Goal: Transaction & Acquisition: Purchase product/service

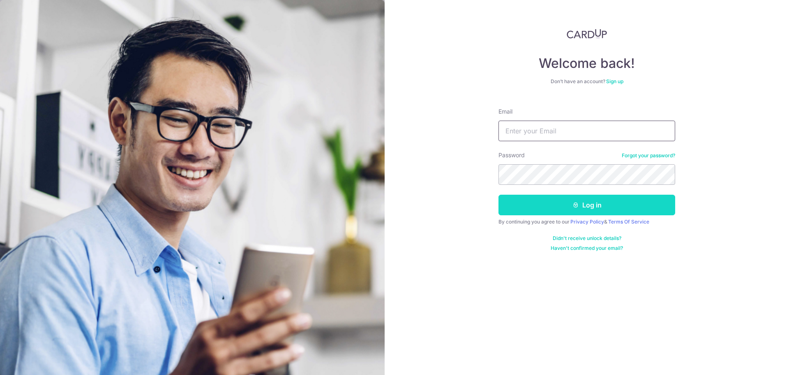
type input "[EMAIL_ADDRESS][DOMAIN_NAME]"
click at [565, 201] on button "Log in" at bounding box center [587, 204] width 177 height 21
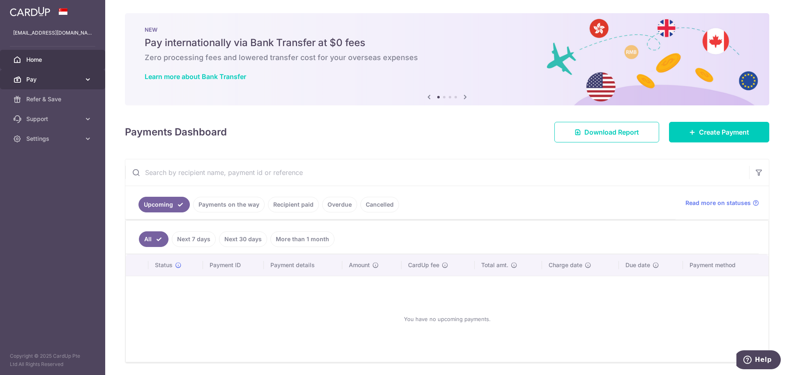
click at [51, 77] on span "Pay" at bounding box center [53, 79] width 54 height 8
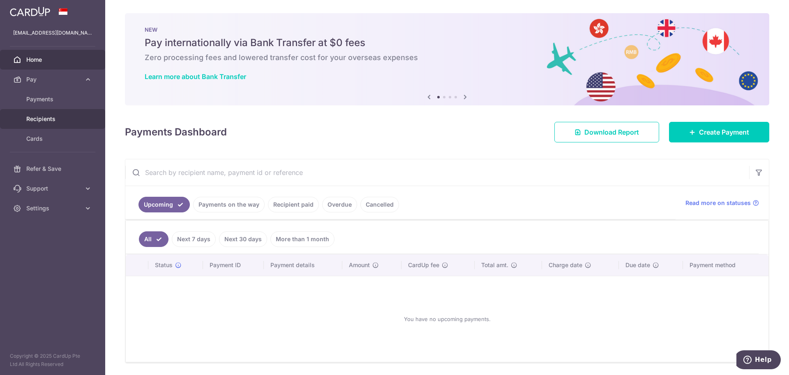
click at [52, 116] on span "Recipients" at bounding box center [53, 119] width 54 height 8
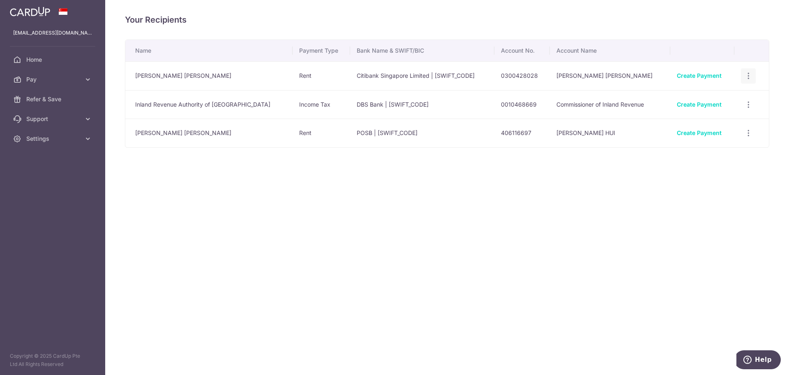
click at [745, 72] on icon "button" at bounding box center [749, 76] width 9 height 9
click at [719, 102] on span "View/Edit" at bounding box center [721, 99] width 56 height 10
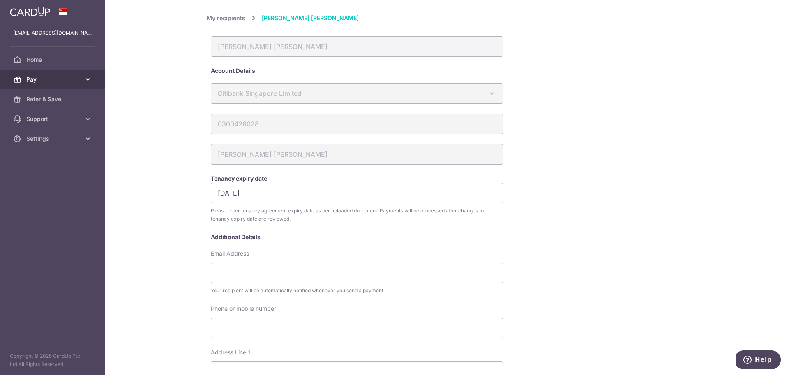
click at [60, 81] on span "Pay" at bounding box center [53, 79] width 54 height 8
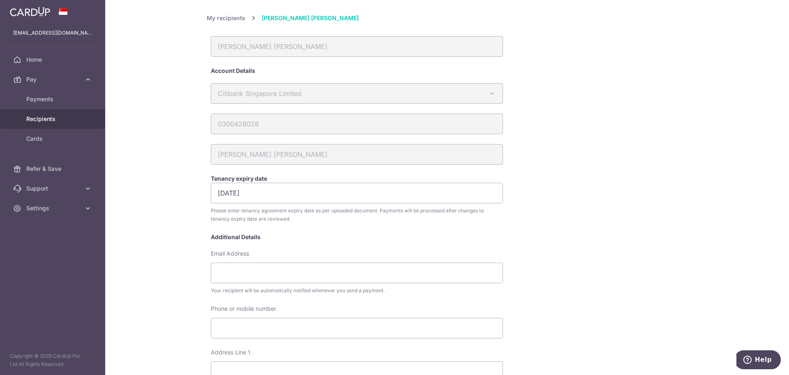
click at [49, 120] on span "Recipients" at bounding box center [53, 119] width 54 height 8
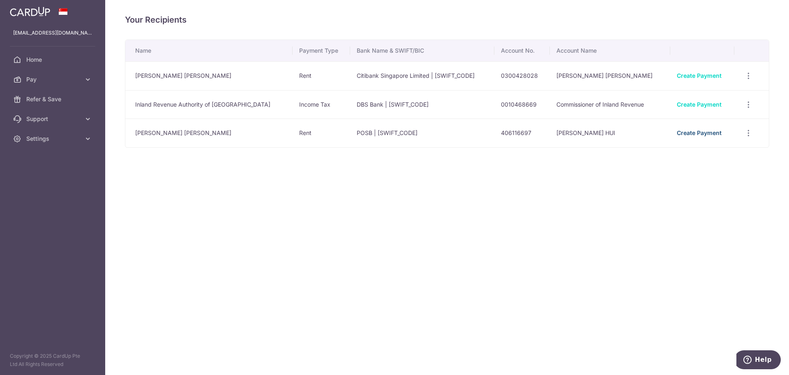
click at [708, 132] on link "Create Payment" at bounding box center [699, 132] width 45 height 7
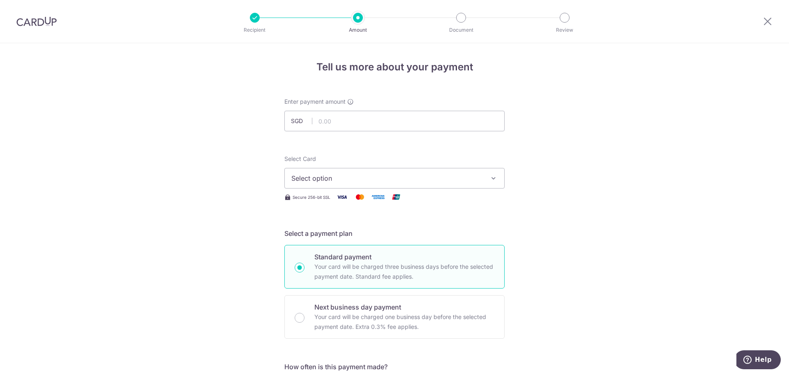
drag, startPoint x: 25, startPoint y: 21, endPoint x: 435, endPoint y: 37, distance: 410.2
click at [25, 21] on img at bounding box center [36, 21] width 40 height 10
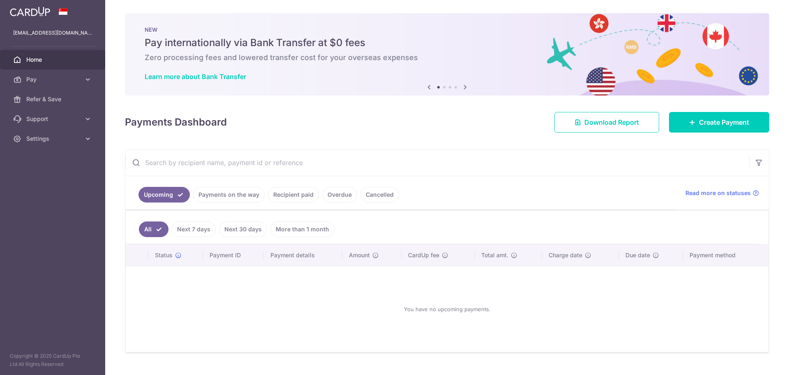
click at [225, 200] on link "Payments on the way" at bounding box center [229, 195] width 72 height 16
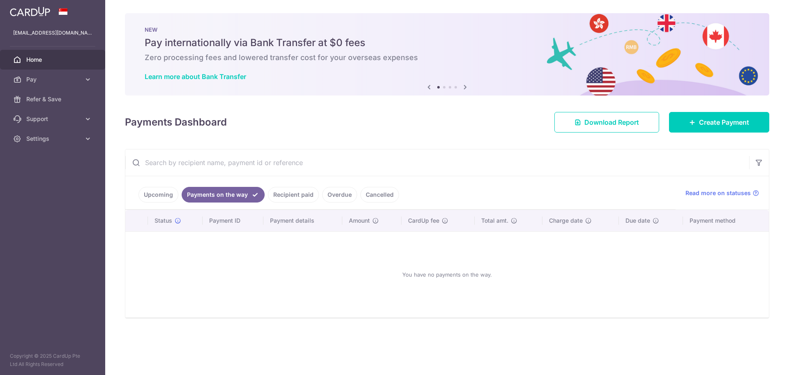
click at [301, 193] on link "Recipient paid" at bounding box center [293, 195] width 51 height 16
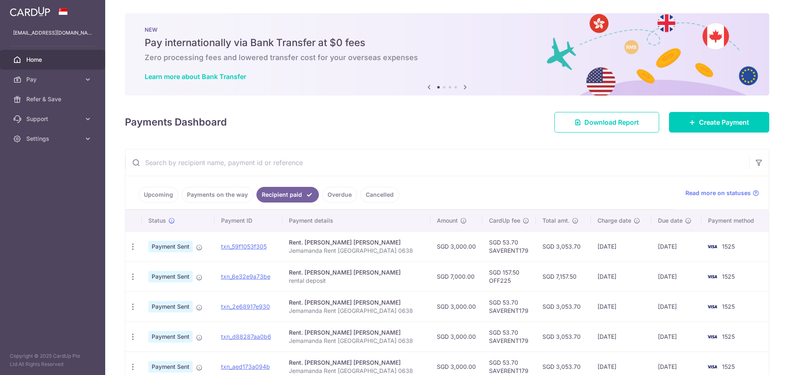
click at [218, 194] on link "Payments on the way" at bounding box center [218, 195] width 72 height 16
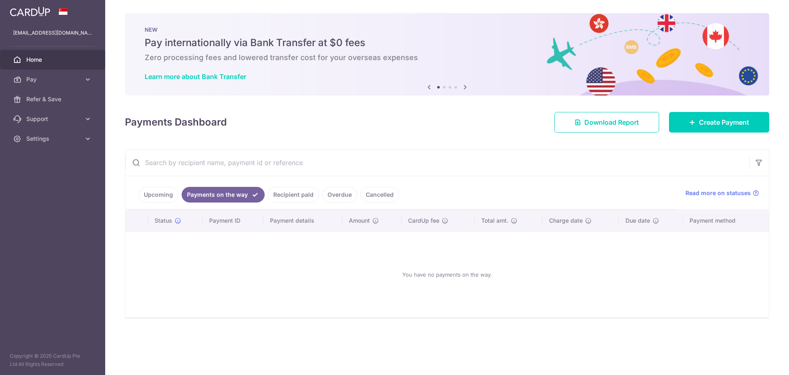
click at [298, 188] on link "Recipient paid" at bounding box center [293, 195] width 51 height 16
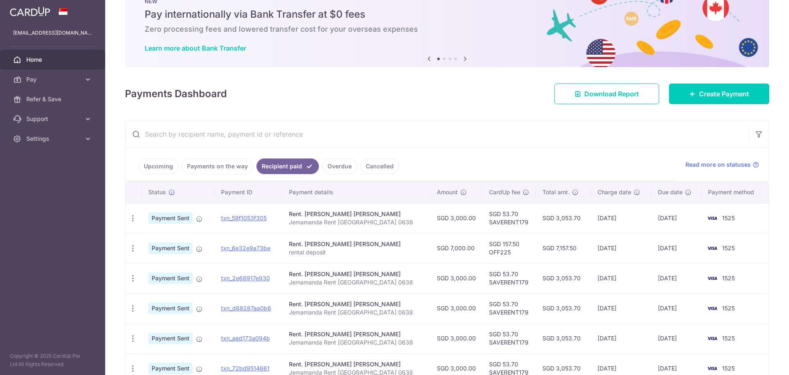
scroll to position [41, 0]
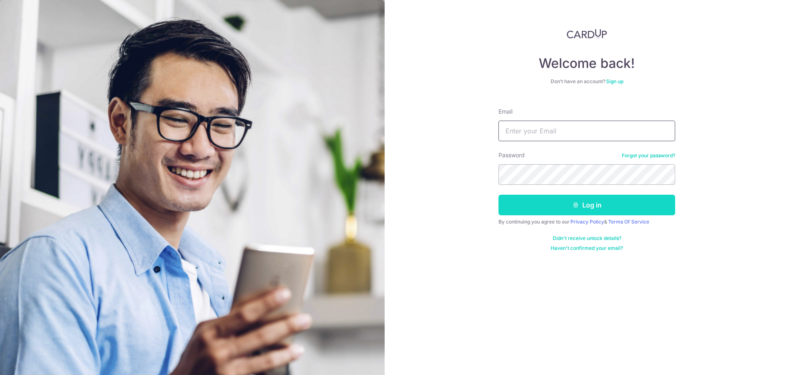
type input "[EMAIL_ADDRESS][DOMAIN_NAME]"
click at [594, 205] on button "Log in" at bounding box center [587, 204] width 177 height 21
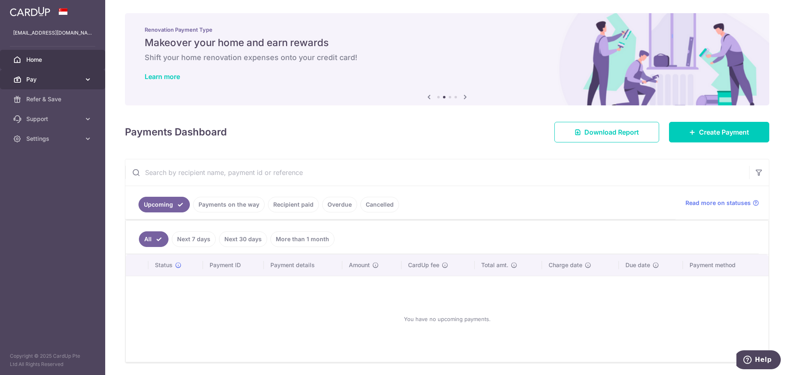
click at [54, 79] on span "Pay" at bounding box center [53, 79] width 54 height 8
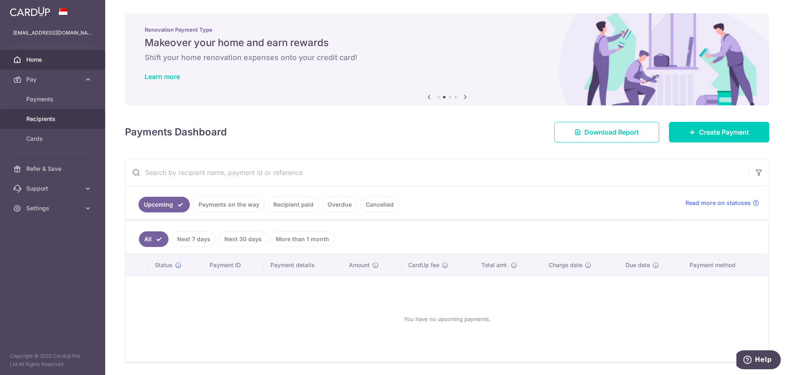
click at [54, 119] on span "Recipients" at bounding box center [53, 119] width 54 height 8
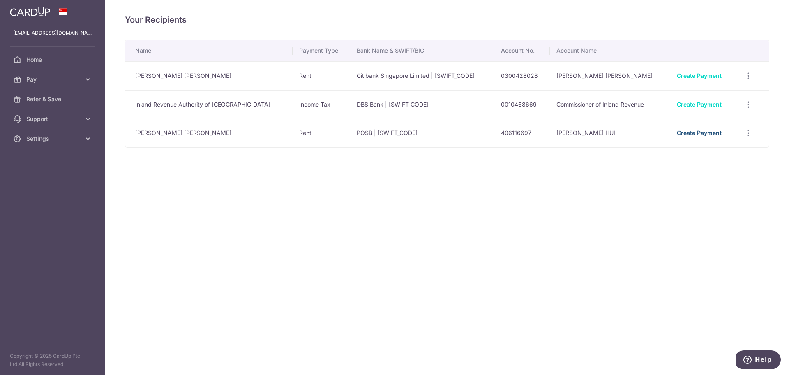
click at [707, 135] on link "Create Payment" at bounding box center [699, 132] width 45 height 7
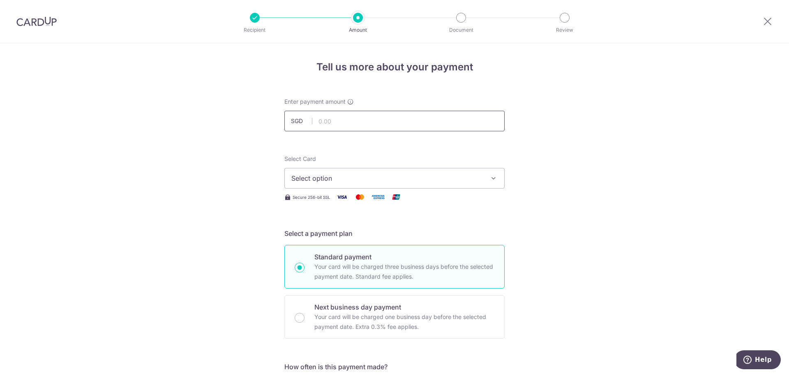
click at [348, 124] on input "text" at bounding box center [395, 121] width 220 height 21
type input "3,500.00"
click at [354, 178] on span "Select option" at bounding box center [387, 178] width 192 height 10
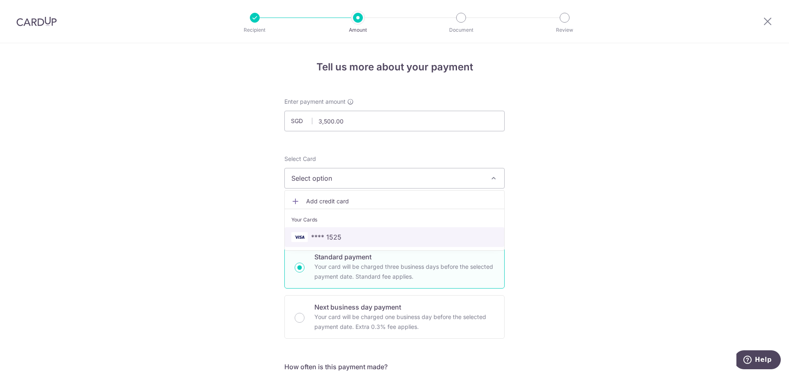
click at [335, 236] on span "**** 1525" at bounding box center [326, 237] width 30 height 10
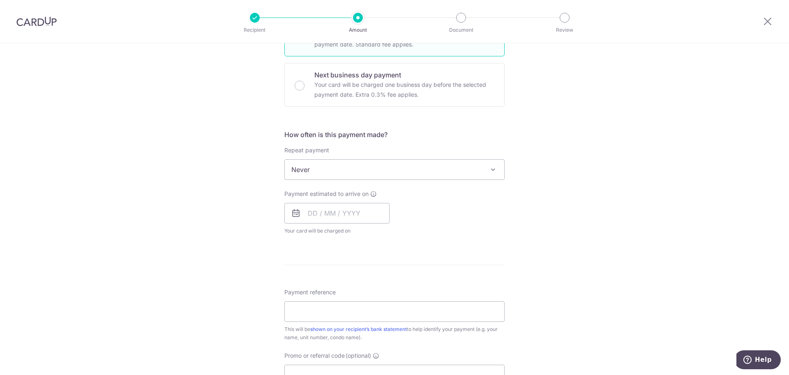
scroll to position [247, 0]
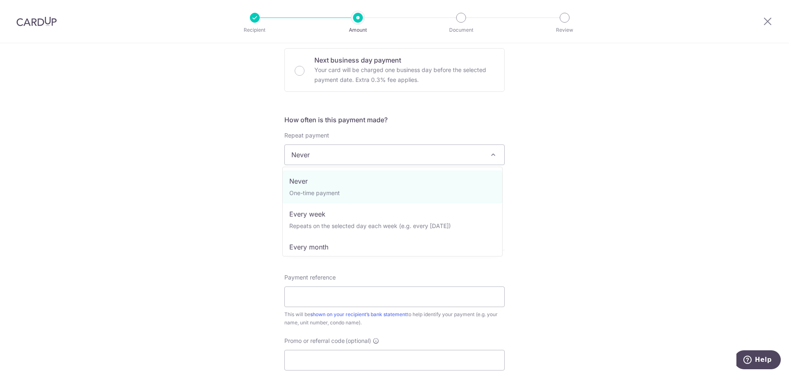
click at [406, 153] on span "Never" at bounding box center [395, 155] width 220 height 20
select select "3"
type input "31/08/2027"
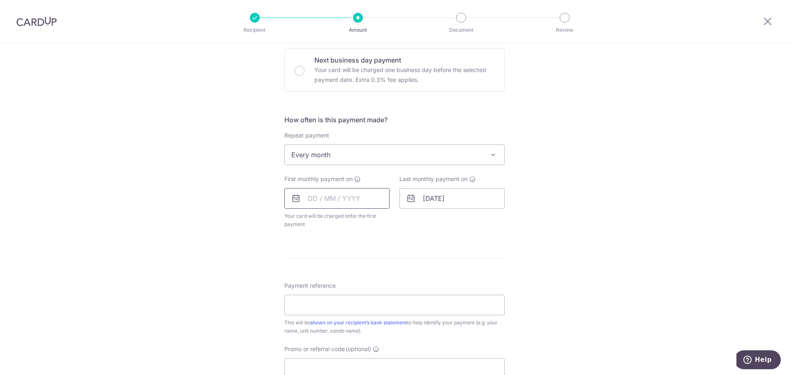
click at [332, 205] on input "text" at bounding box center [337, 198] width 105 height 21
click at [215, 244] on div "Tell us more about your payment Enter payment amount SGD 3,500.00 3500.00 Selec…" at bounding box center [394, 172] width 789 height 752
click at [342, 197] on input "text" at bounding box center [337, 198] width 105 height 21
click at [298, 322] on link "28" at bounding box center [301, 322] width 13 height 13
type input "28/09/2025"
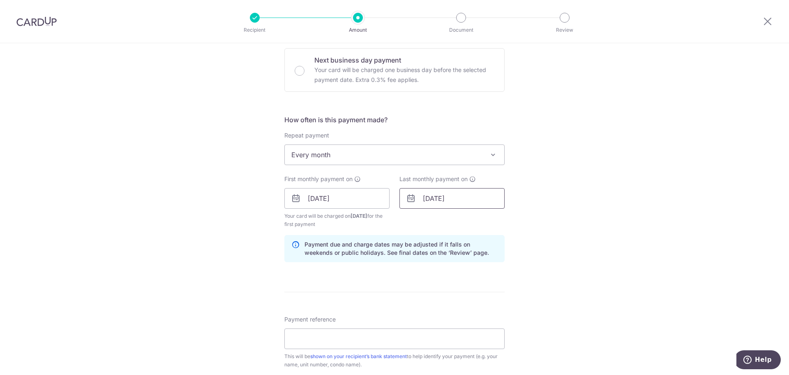
click at [470, 202] on input "31/08/2027" at bounding box center [452, 198] width 105 height 21
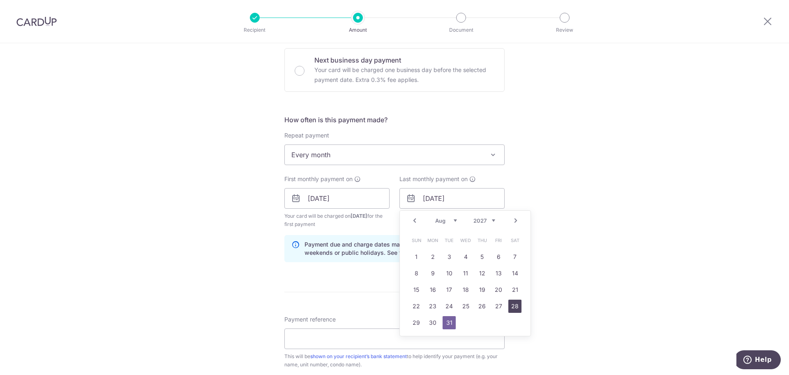
click at [509, 306] on link "28" at bounding box center [515, 305] width 13 height 13
type input "28/08/2027"
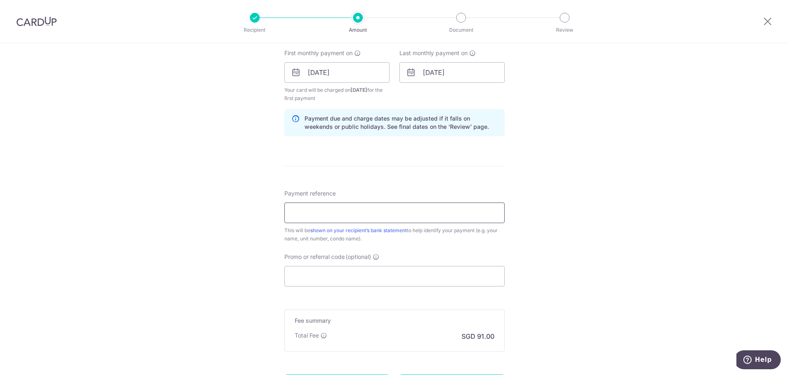
scroll to position [372, 0]
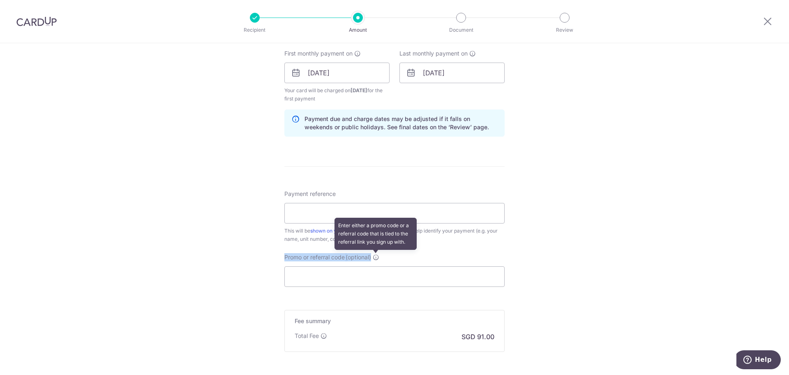
drag, startPoint x: 271, startPoint y: 252, endPoint x: 370, endPoint y: 122, distance: 163.6
click at [377, 259] on div "Tell us more about your payment Enter payment amount SGD 3,500.00 3500.00 Selec…" at bounding box center [394, 64] width 789 height 786
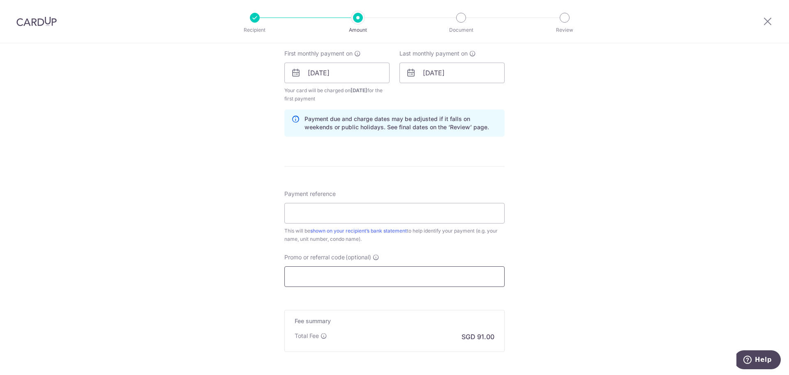
click at [313, 274] on input "Promo or referral code (optional)" at bounding box center [395, 276] width 220 height 21
paste input "SAVERENT179"
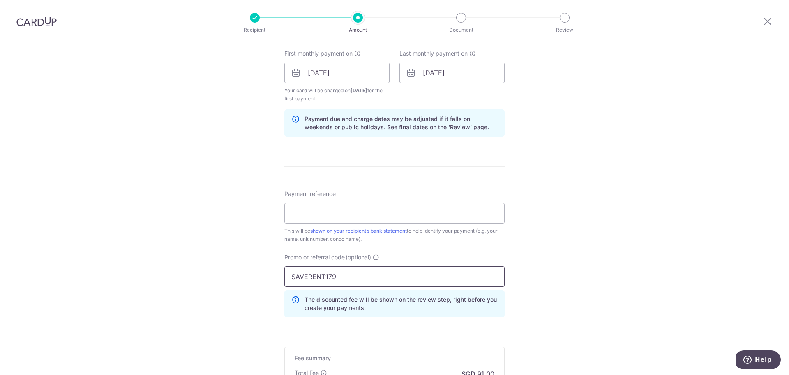
type input "SAVERENT179"
click at [197, 190] on div "Tell us more about your payment Enter payment amount SGD 3,500.00 3500.00 Selec…" at bounding box center [394, 82] width 789 height 823
click at [302, 213] on input "Payment reference" at bounding box center [395, 213] width 220 height 21
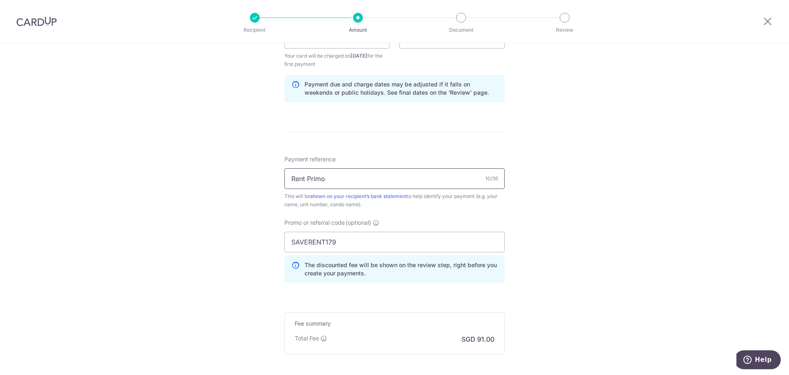
scroll to position [450, 0]
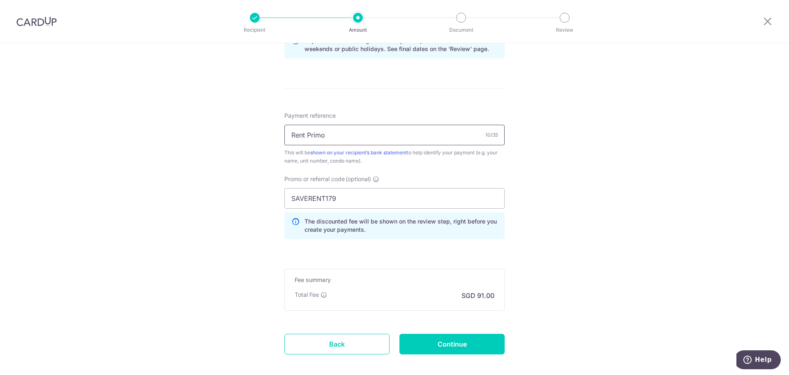
type input "Rent Primo"
click at [319, 298] on div "Total Fee This fee contributes to keeping our service secure and reliable, and …" at bounding box center [311, 294] width 32 height 8
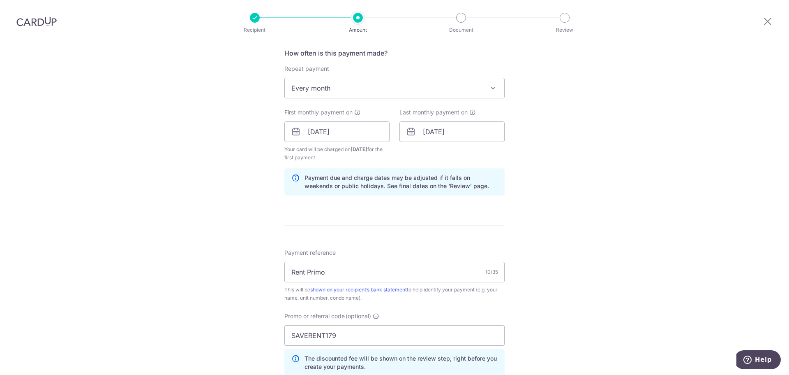
scroll to position [452, 0]
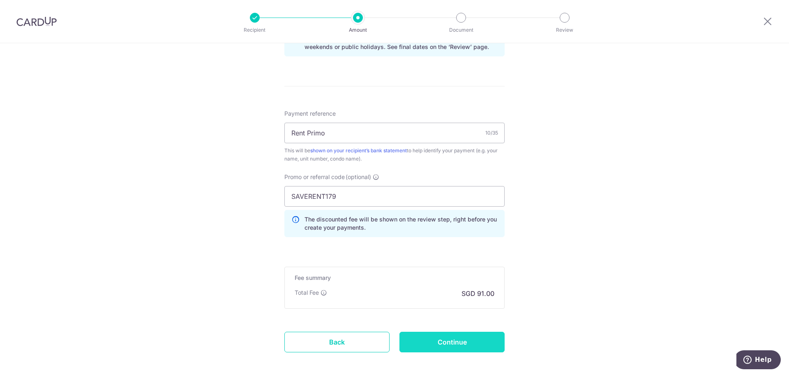
click at [447, 349] on input "Continue" at bounding box center [452, 341] width 105 height 21
type input "Create Schedule"
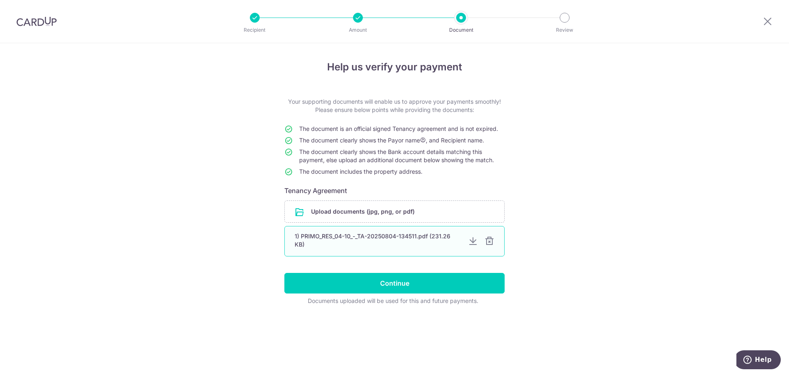
click at [493, 240] on div at bounding box center [490, 241] width 10 height 10
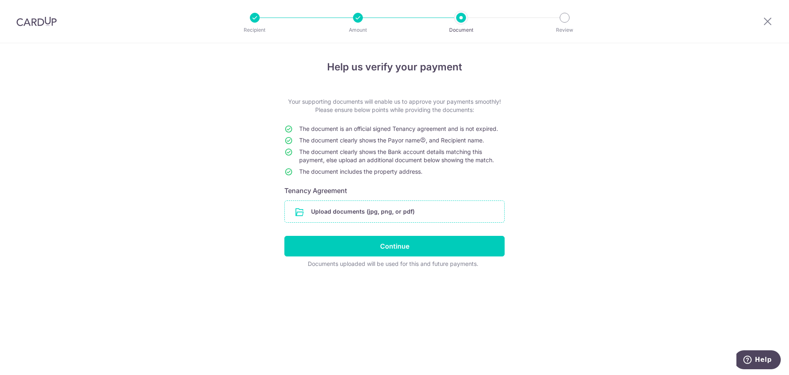
click at [365, 212] on input "file" at bounding box center [395, 211] width 220 height 21
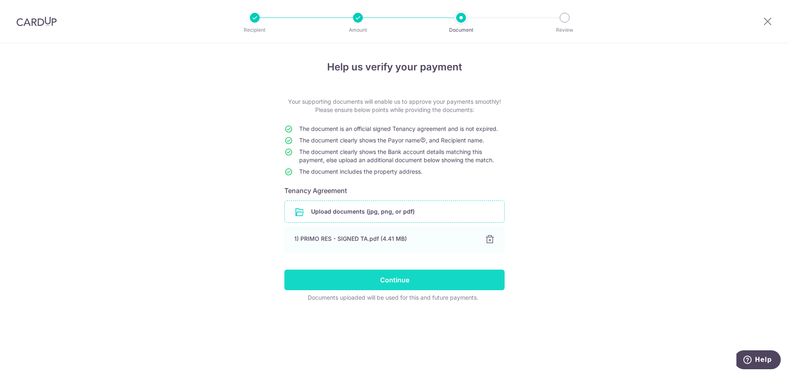
click at [403, 279] on input "Continue" at bounding box center [395, 279] width 220 height 21
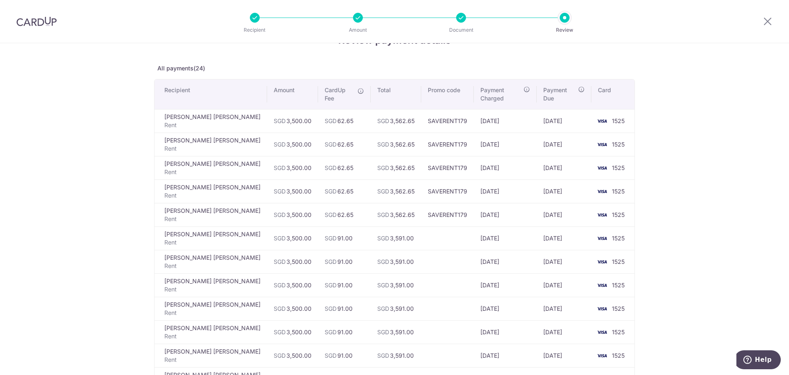
scroll to position [41, 0]
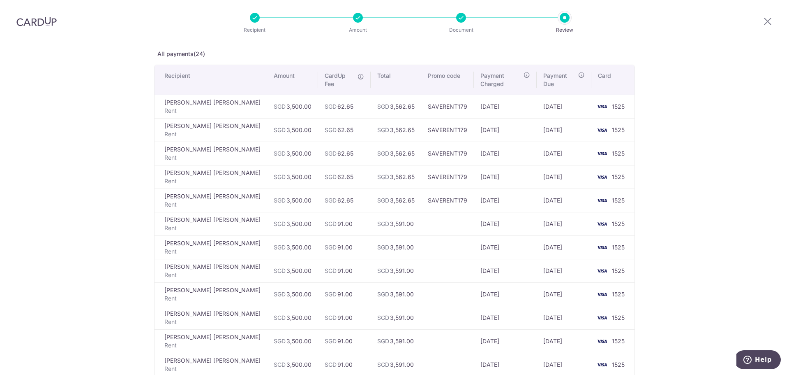
drag, startPoint x: 458, startPoint y: 213, endPoint x: 477, endPoint y: 217, distance: 19.4
click at [477, 217] on td "24/02/2026" at bounding box center [505, 223] width 63 height 23
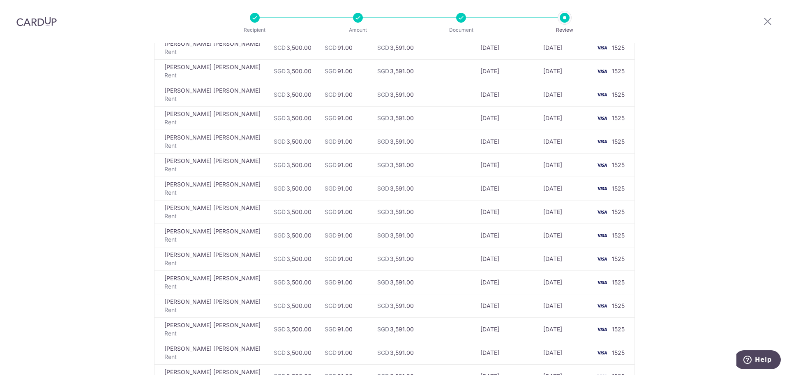
scroll to position [370, 0]
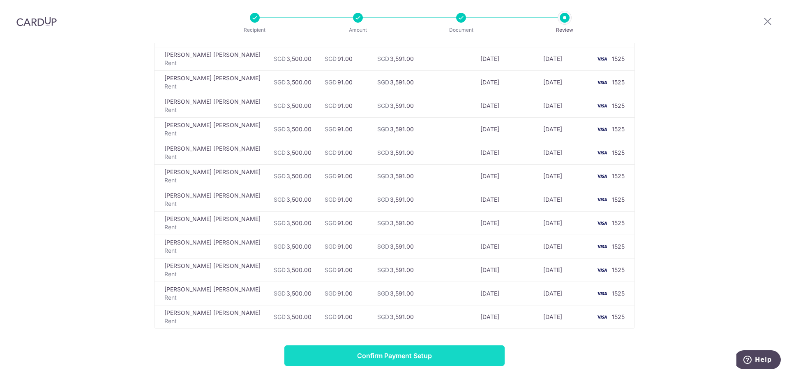
click at [364, 345] on input "Confirm Payment Setup" at bounding box center [395, 355] width 220 height 21
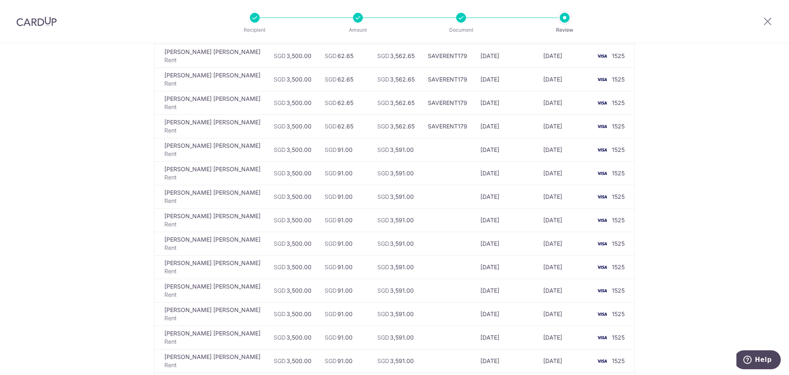
scroll to position [0, 0]
